Goal: Navigation & Orientation: Understand site structure

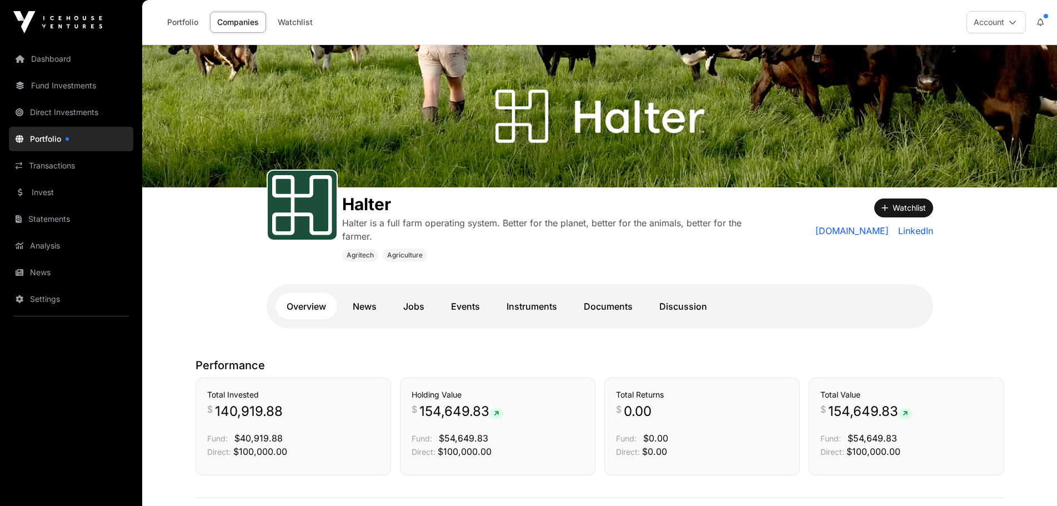
click at [188, 23] on link "Portfolio" at bounding box center [183, 22] width 46 height 21
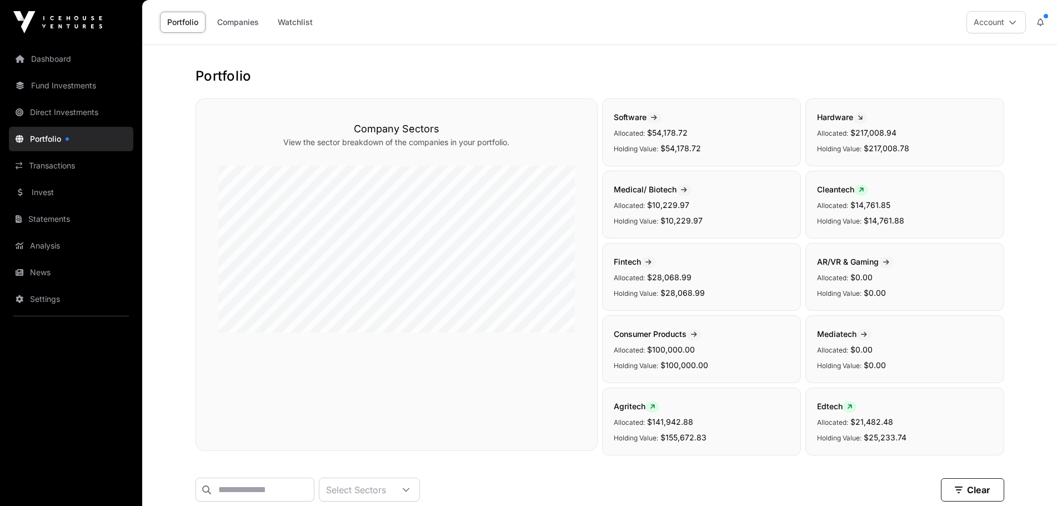
click at [74, 81] on link "Fund Investments" at bounding box center [71, 85] width 124 height 24
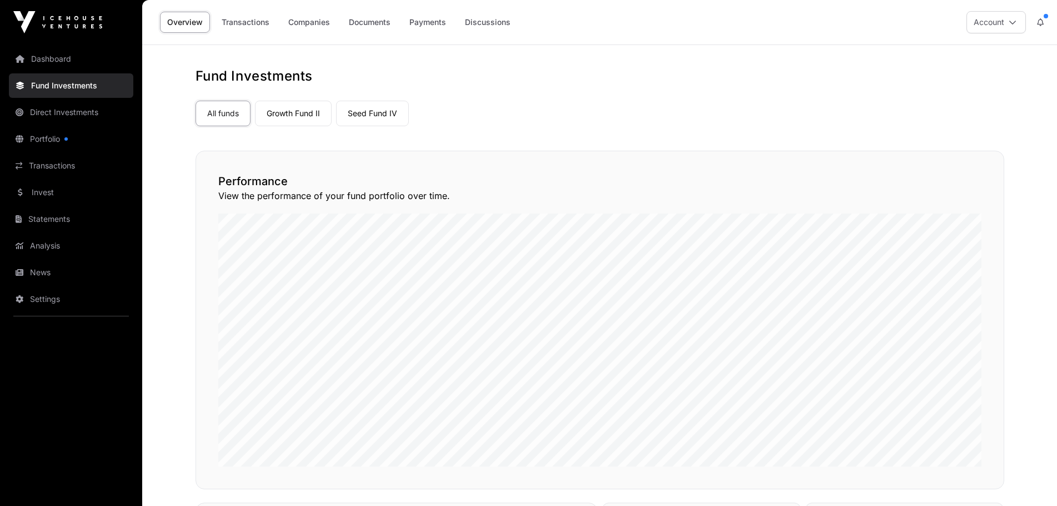
click at [380, 113] on link "Seed Fund IV" at bounding box center [372, 114] width 73 height 26
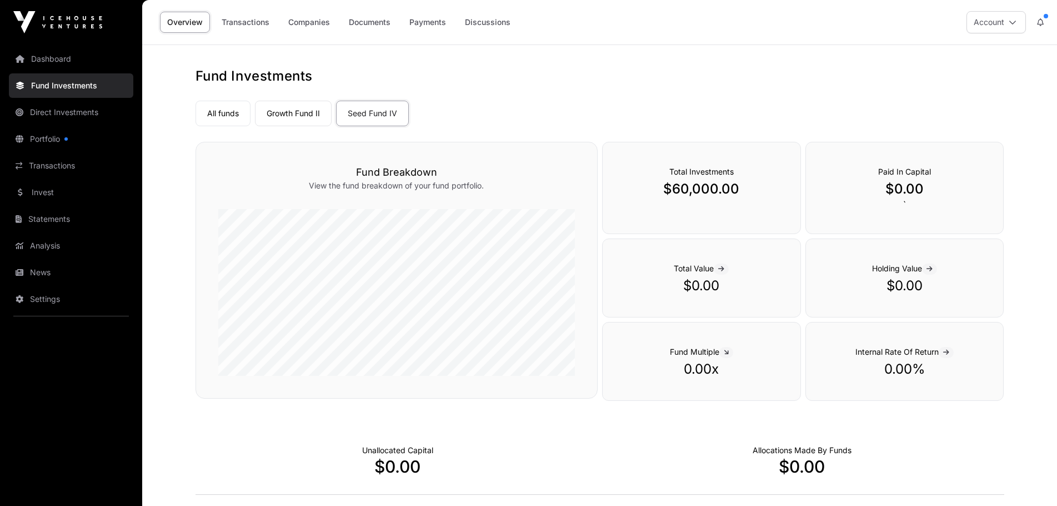
click at [291, 109] on link "Growth Fund II" at bounding box center [293, 114] width 77 height 26
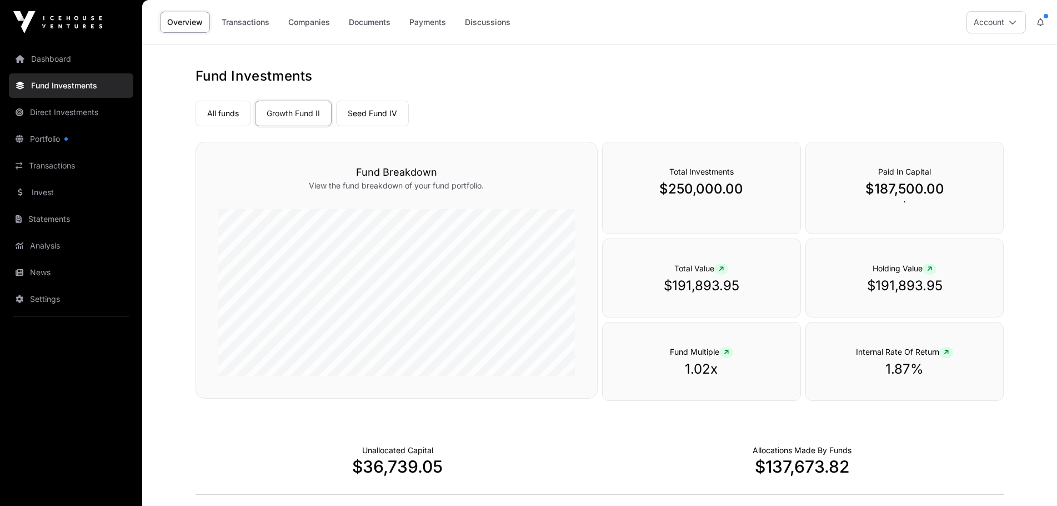
click at [63, 167] on link "Transactions" at bounding box center [71, 165] width 124 height 24
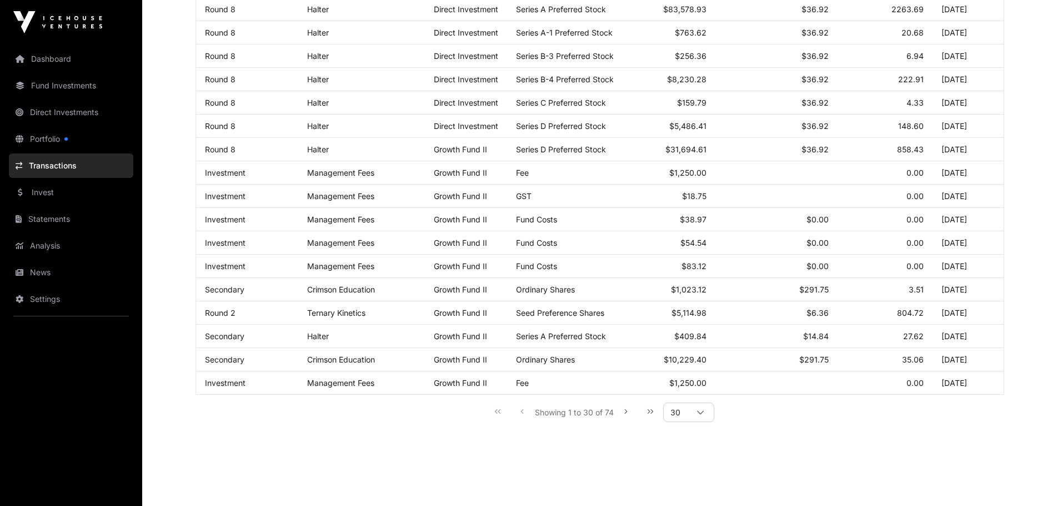
scroll to position [500, 0]
click at [626, 413] on icon "Next Page" at bounding box center [626, 410] width 8 height 8
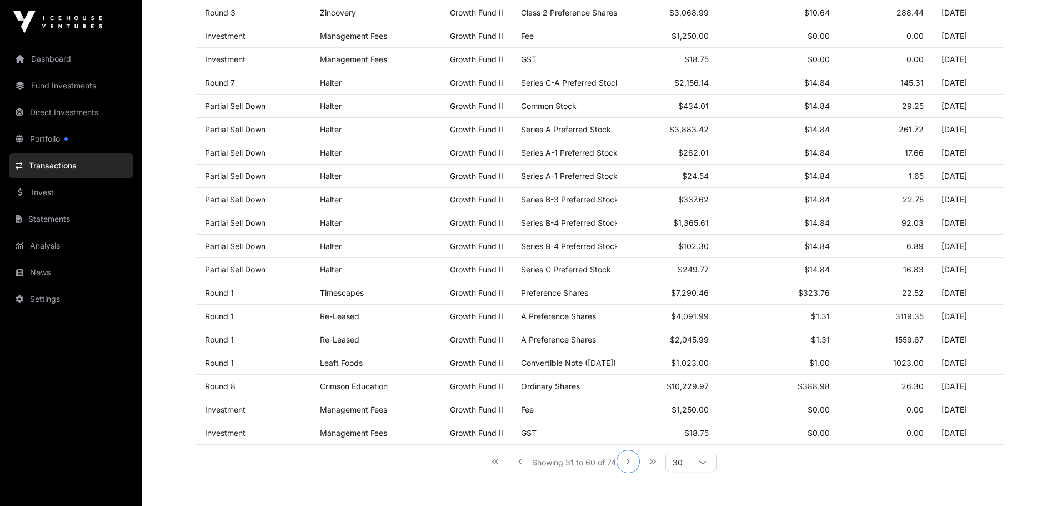
scroll to position [522, 0]
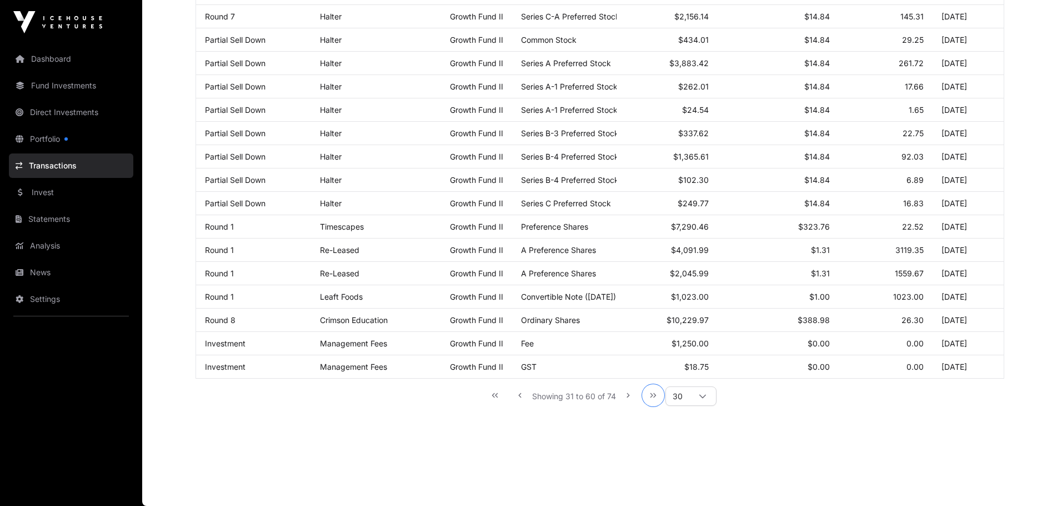
click at [650, 393] on icon "Last Page" at bounding box center [654, 395] width 8 height 8
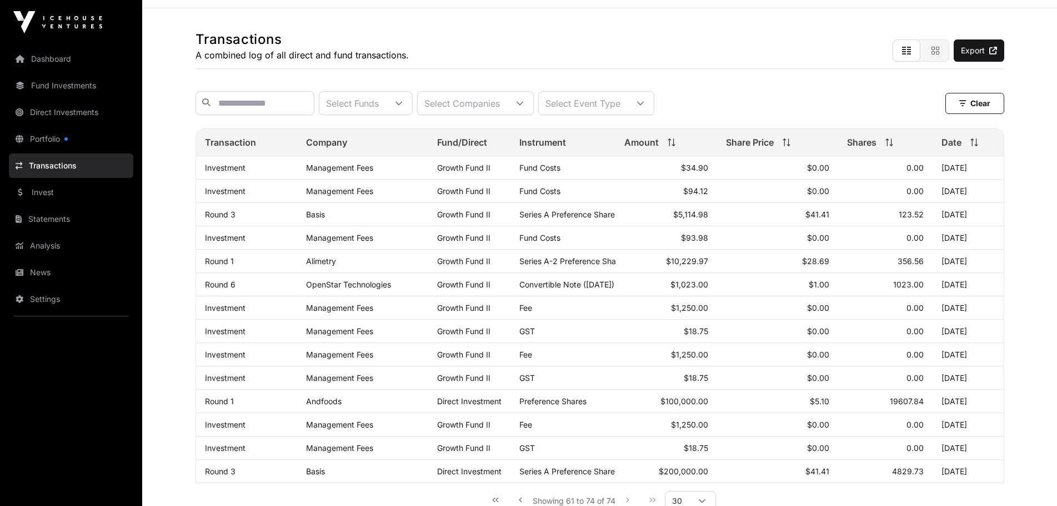
scroll to position [0, 0]
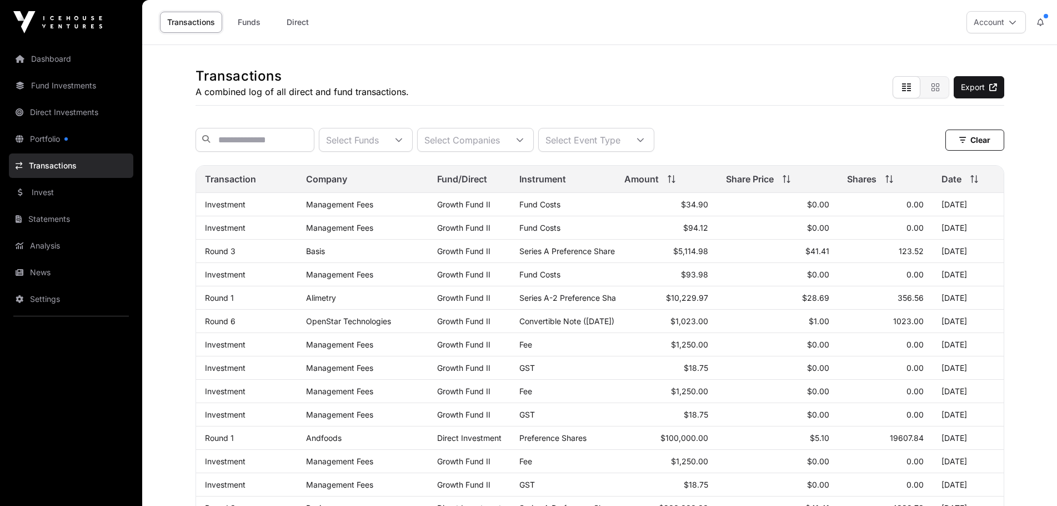
click at [56, 59] on link "Dashboard" at bounding box center [71, 59] width 124 height 24
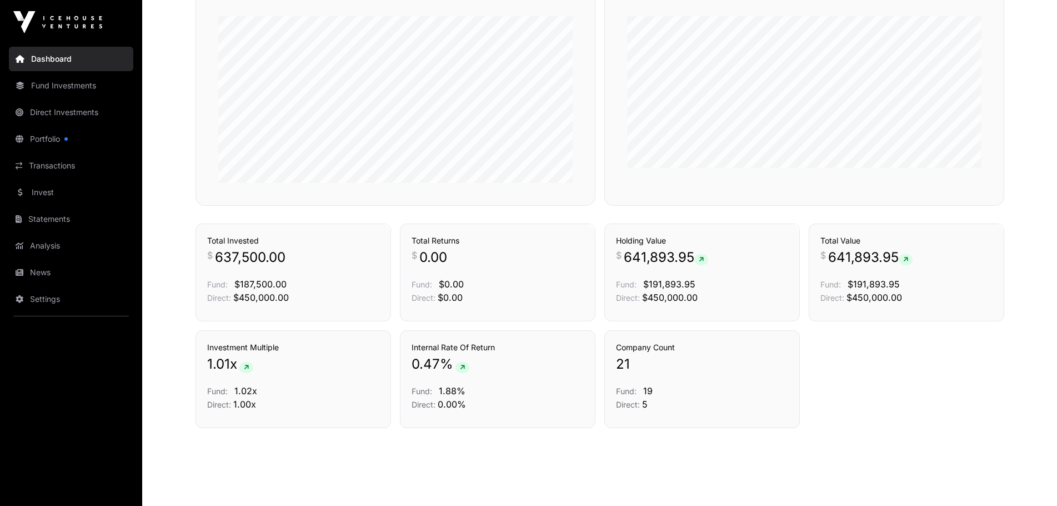
scroll to position [701, 0]
